Goal: Find specific page/section

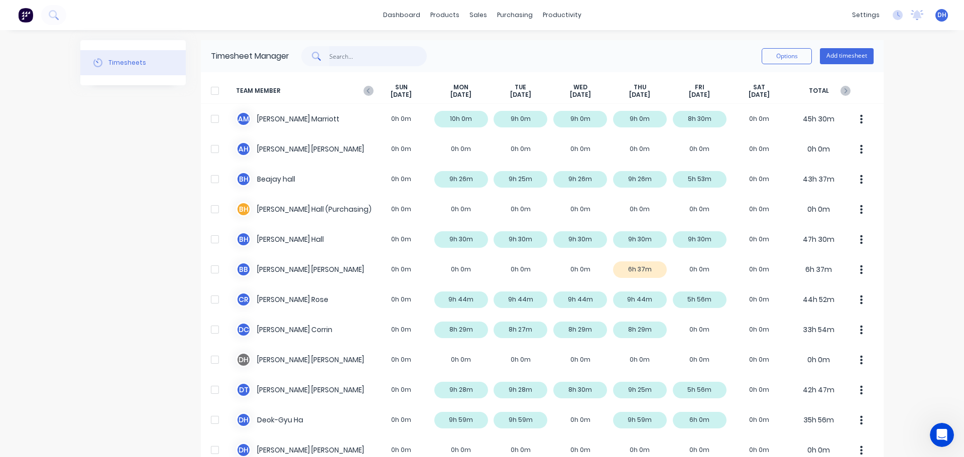
click at [417, 51] on input "text" at bounding box center [378, 56] width 98 height 20
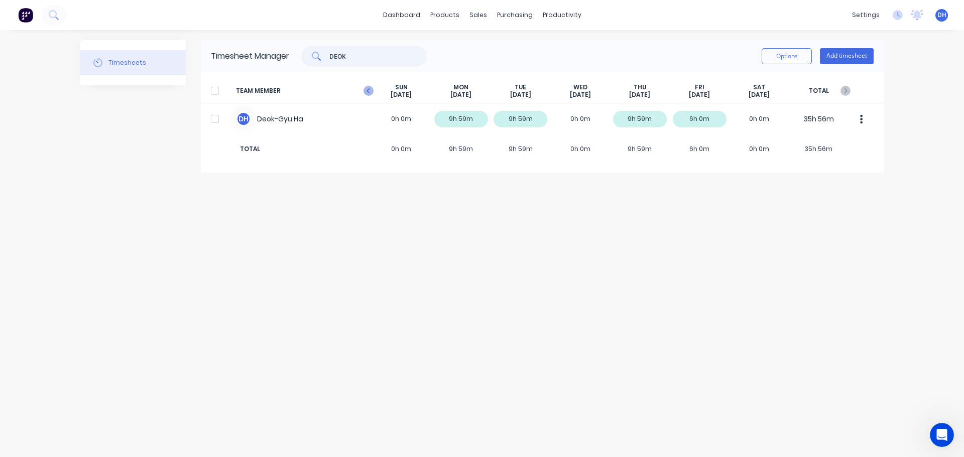
type input "DEOK"
click at [365, 92] on icon "button" at bounding box center [368, 91] width 10 height 10
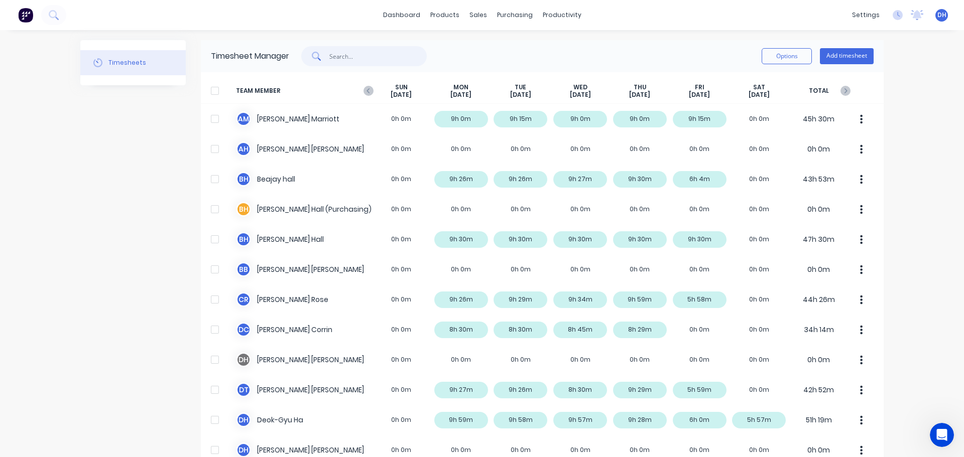
click at [378, 54] on input "text" at bounding box center [378, 56] width 98 height 20
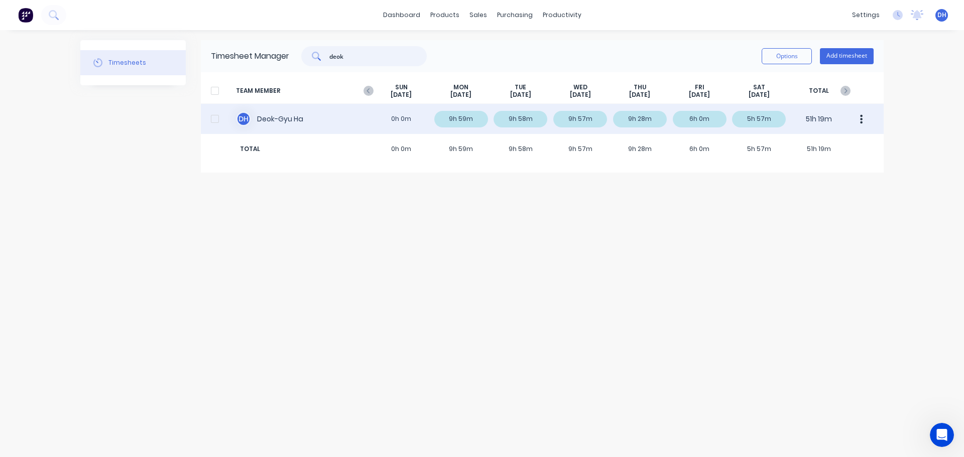
type input "deok"
click at [641, 119] on div "D H Deok-Gyu Ha 0h 0m 9h 59m 9h 58m 9h 57m 9h 28m 6h 0m 5h 57m 51h 19m" at bounding box center [542, 119] width 683 height 30
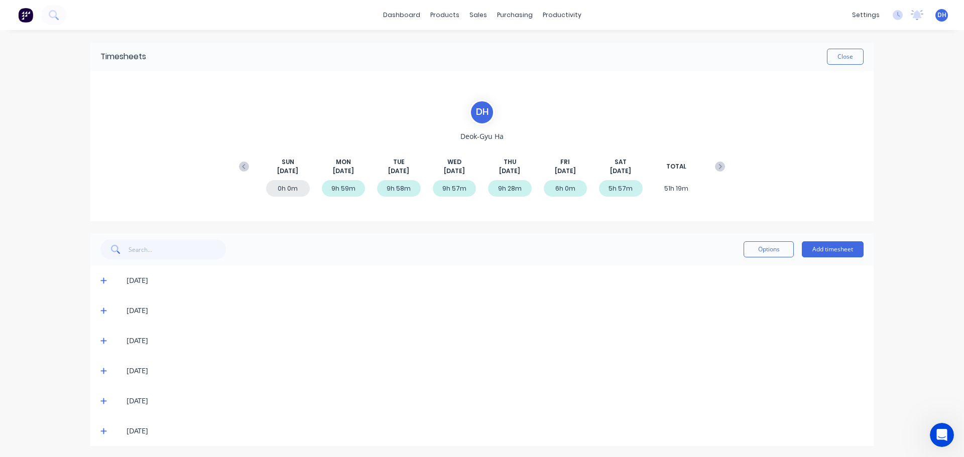
click at [101, 372] on icon at bounding box center [103, 370] width 7 height 7
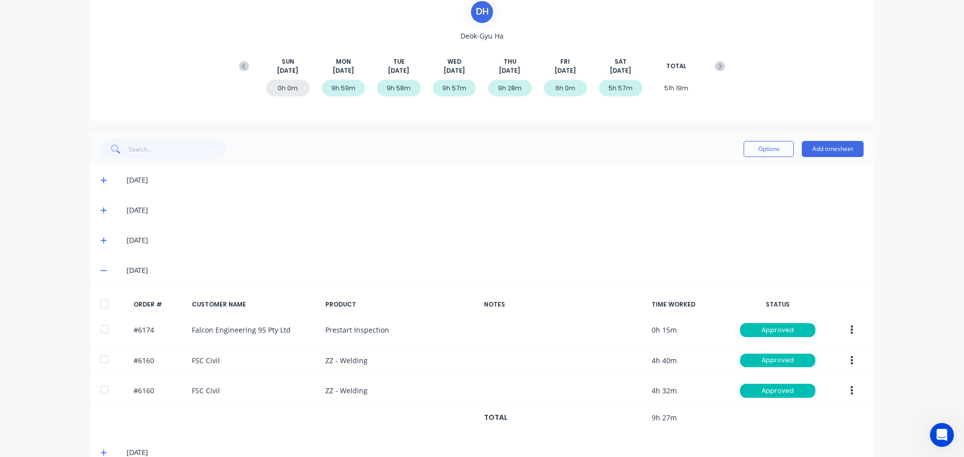
scroll to position [154, 0]
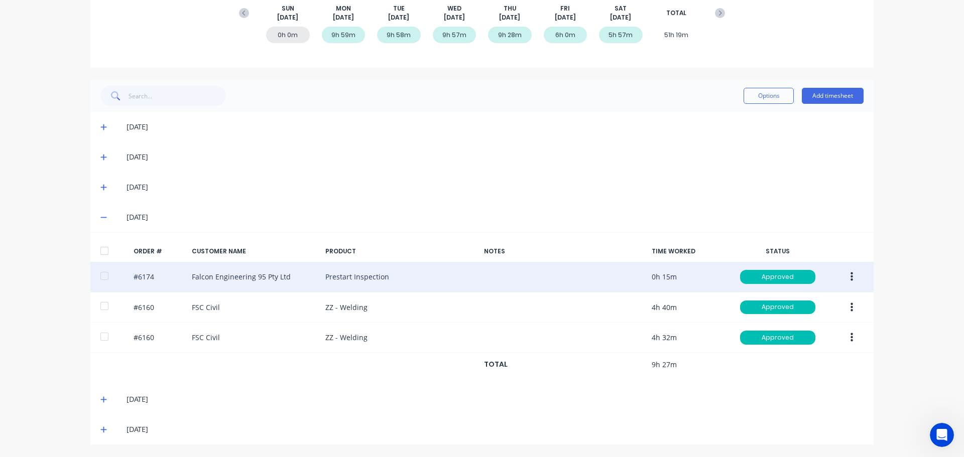
click at [450, 281] on div "#6174 Falcon Engineering 95 Pty Ltd Prestart Inspection 0h 15m Approved" at bounding box center [481, 277] width 783 height 31
